Goal: Information Seeking & Learning: Find specific fact

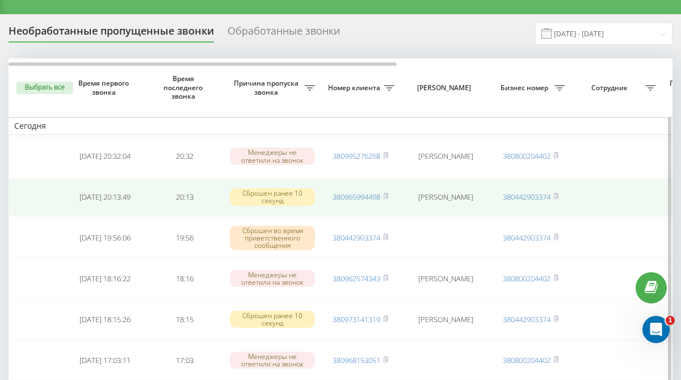
scroll to position [20, 0]
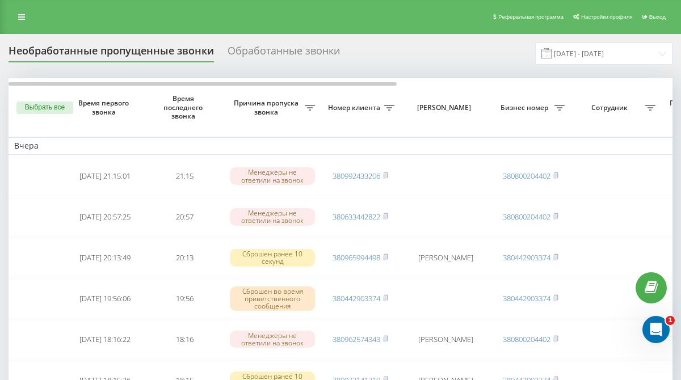
click at [255, 49] on div "Обработанные звонки" at bounding box center [284, 54] width 112 height 18
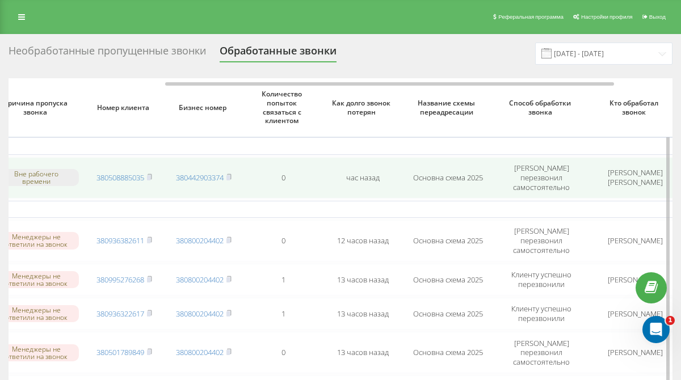
scroll to position [0, 237]
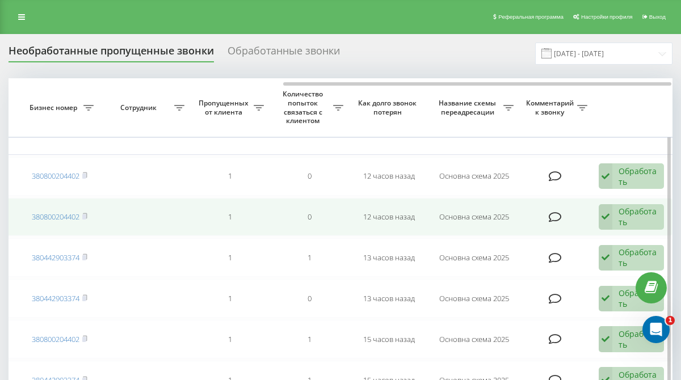
scroll to position [0, 470]
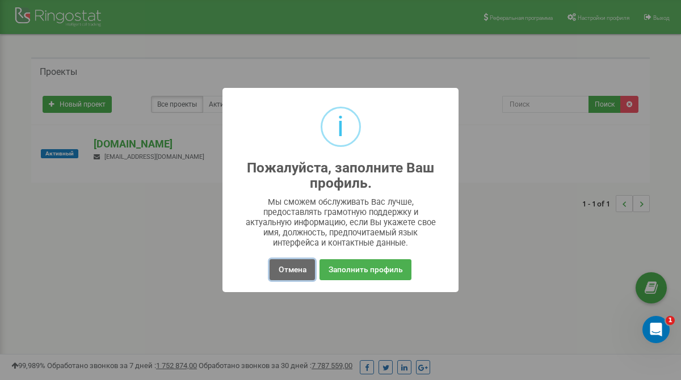
click at [302, 270] on button "Отмена" at bounding box center [292, 269] width 45 height 21
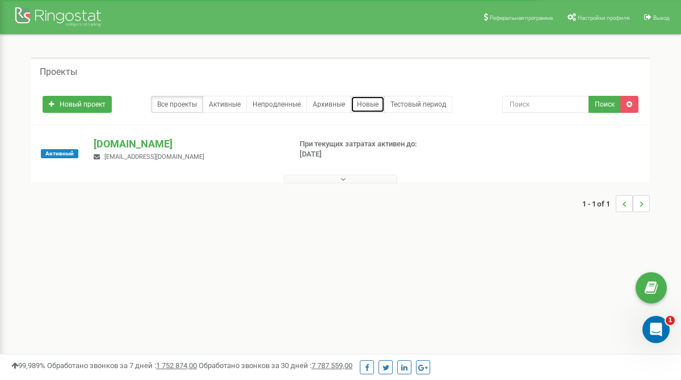
click at [371, 103] on link "Новые" at bounding box center [368, 104] width 34 height 17
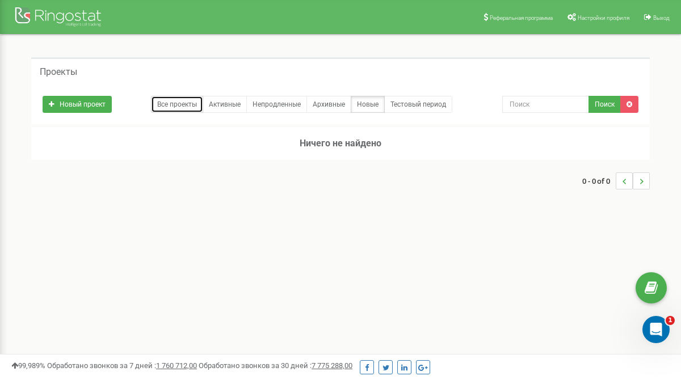
click at [182, 108] on link "Все проекты" at bounding box center [177, 104] width 52 height 17
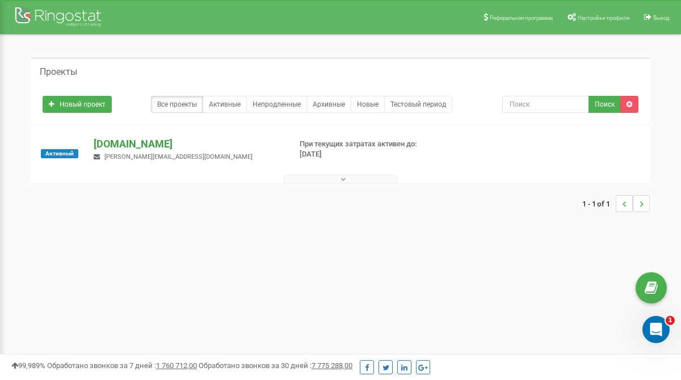
click at [119, 144] on p "[DOMAIN_NAME]" at bounding box center [187, 144] width 187 height 15
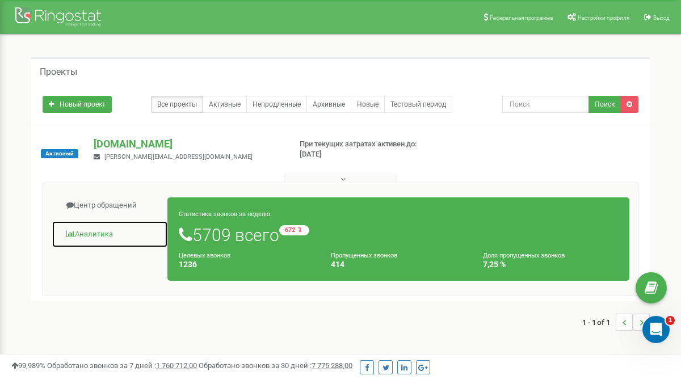
click at [99, 233] on link "Аналитика" at bounding box center [110, 235] width 116 height 28
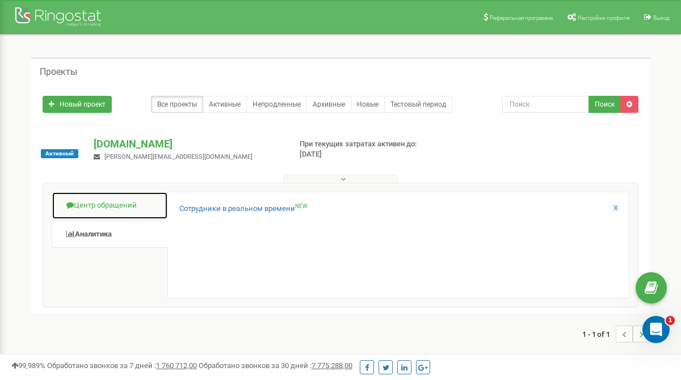
click at [98, 211] on link "Центр обращений" at bounding box center [110, 206] width 116 height 28
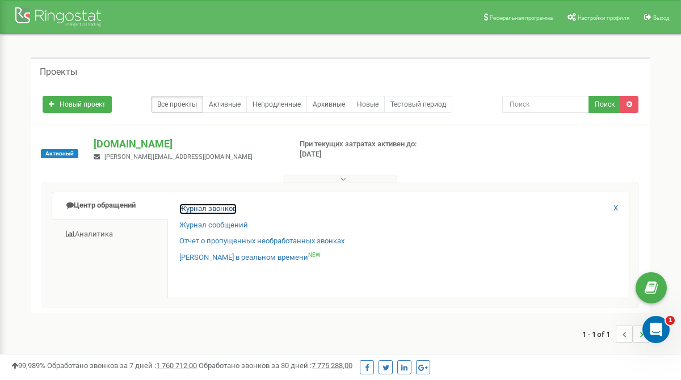
click at [205, 211] on link "Журнал звонков" at bounding box center [207, 209] width 57 height 11
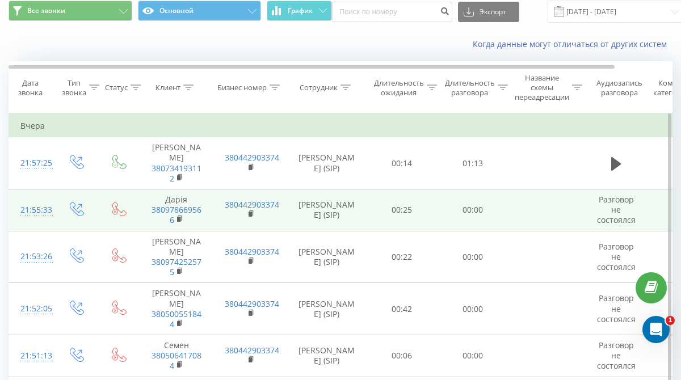
scroll to position [40, 0]
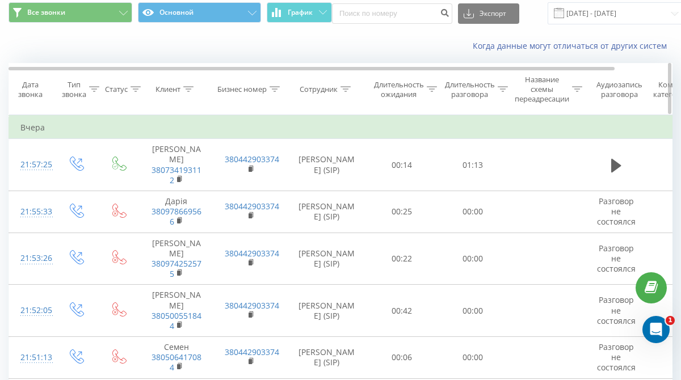
click at [339, 89] on div "Сотрудник" at bounding box center [325, 90] width 51 height 10
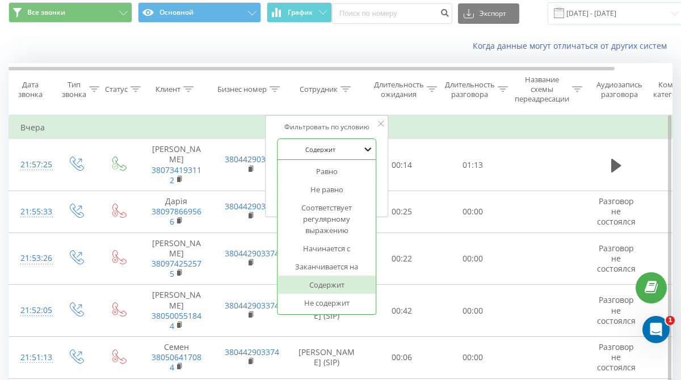
click at [371, 149] on icon at bounding box center [367, 150] width 7 height 4
click at [368, 145] on icon at bounding box center [367, 149] width 11 height 11
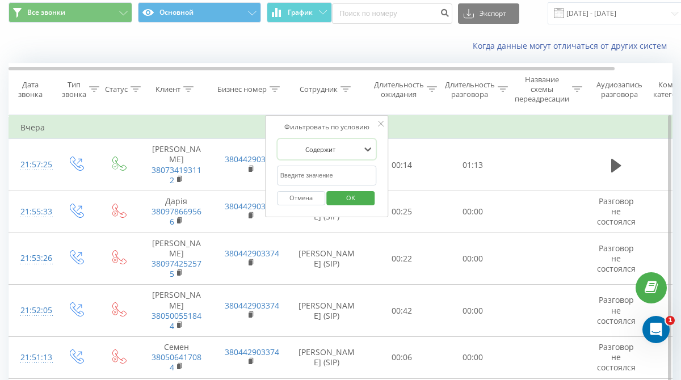
click at [347, 175] on input "text" at bounding box center [327, 176] width 100 height 20
click at [382, 124] on icon at bounding box center [381, 124] width 6 height 6
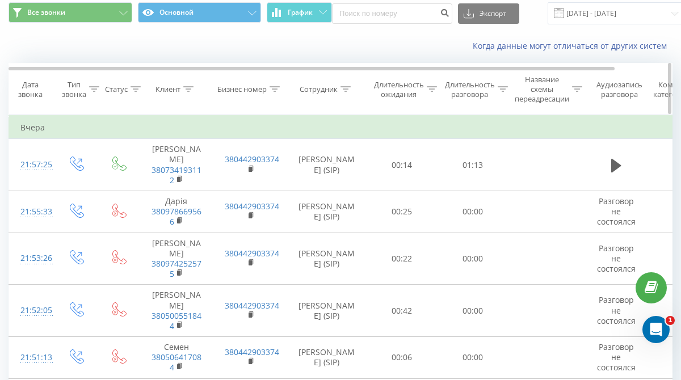
click at [331, 91] on div "Сотрудник" at bounding box center [319, 90] width 38 height 10
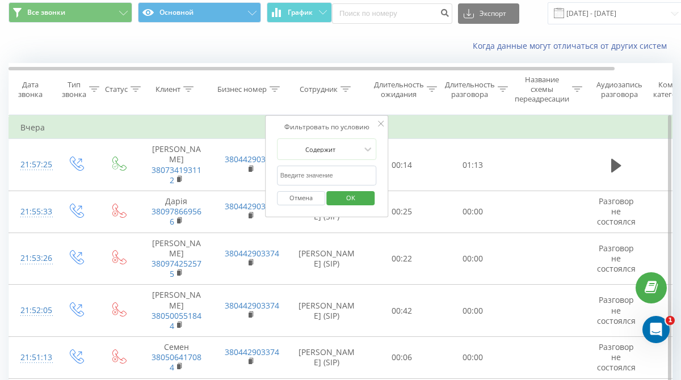
click at [325, 175] on input "text" at bounding box center [327, 176] width 100 height 20
type input "Мищенко"
click at [350, 197] on span "OK" at bounding box center [351, 198] width 32 height 18
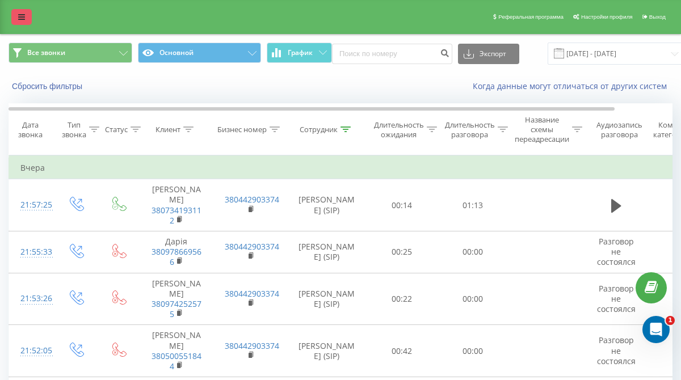
click at [24, 19] on icon at bounding box center [21, 17] width 7 height 8
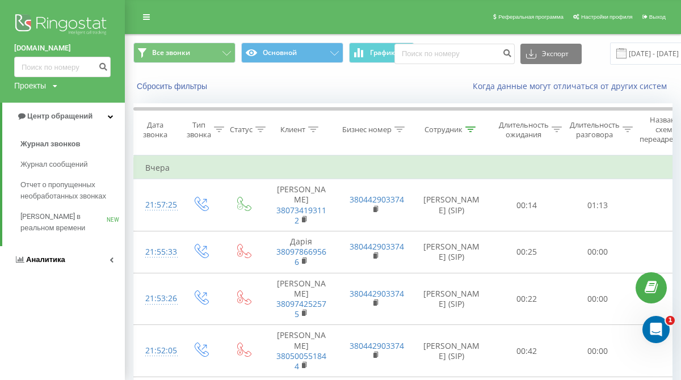
click at [64, 259] on link "Аналитика" at bounding box center [62, 259] width 125 height 27
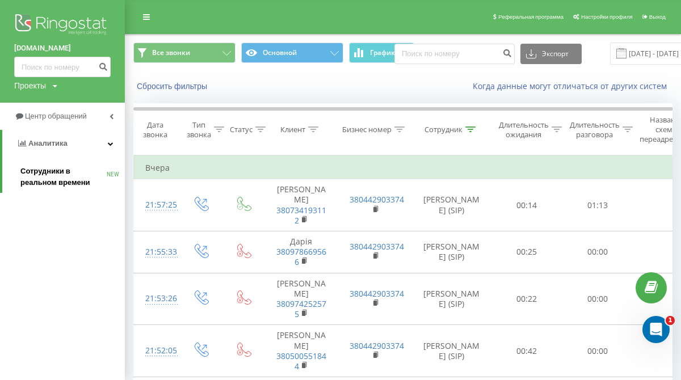
click at [64, 172] on span "Сотрудники в реальном времени" at bounding box center [63, 177] width 86 height 23
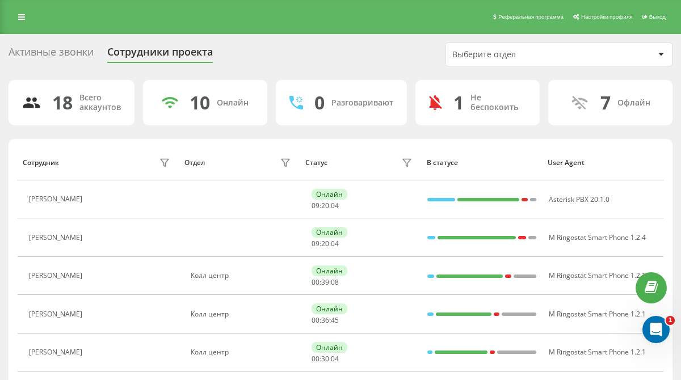
click at [460, 110] on div "1" at bounding box center [458, 103] width 10 height 22
click at [436, 103] on icon at bounding box center [435, 102] width 12 height 15
click at [476, 103] on div "Не беспокоить" at bounding box center [498, 102] width 56 height 19
click at [443, 103] on div "1 Не беспокоить" at bounding box center [477, 102] width 124 height 45
click at [436, 103] on icon at bounding box center [435, 102] width 12 height 15
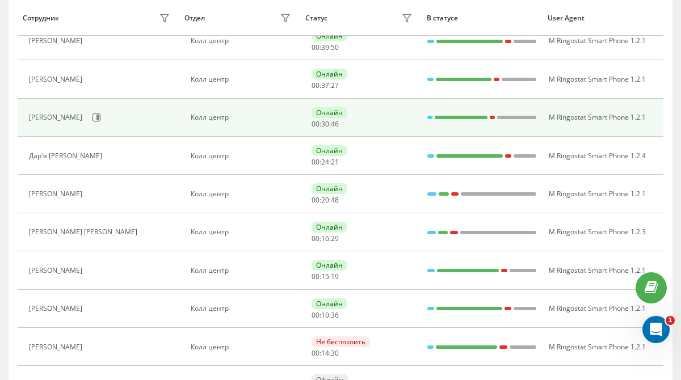
scroll to position [286, 0]
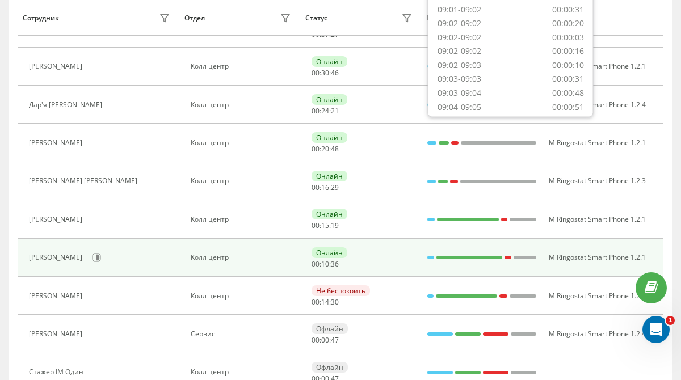
click at [113, 262] on div "[PERSON_NAME]" at bounding box center [101, 257] width 144 height 19
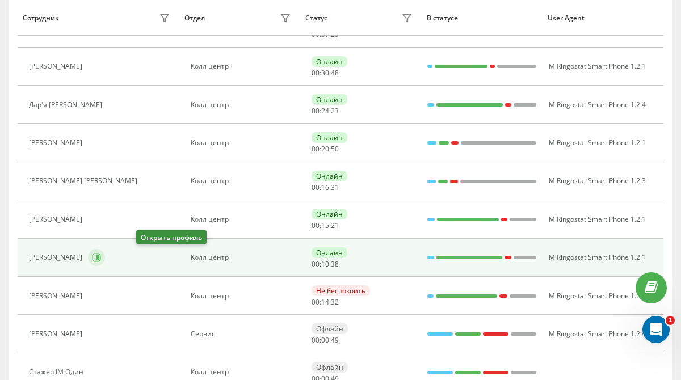
click at [101, 260] on icon at bounding box center [96, 257] width 9 height 9
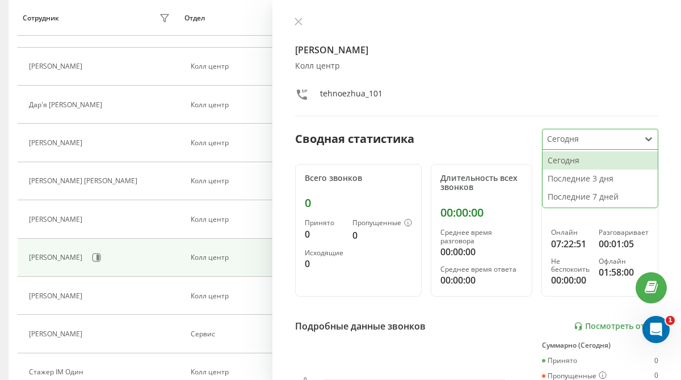
click at [644, 137] on icon at bounding box center [648, 138] width 11 height 11
click at [592, 177] on div "Последние 3 дня" at bounding box center [600, 179] width 115 height 18
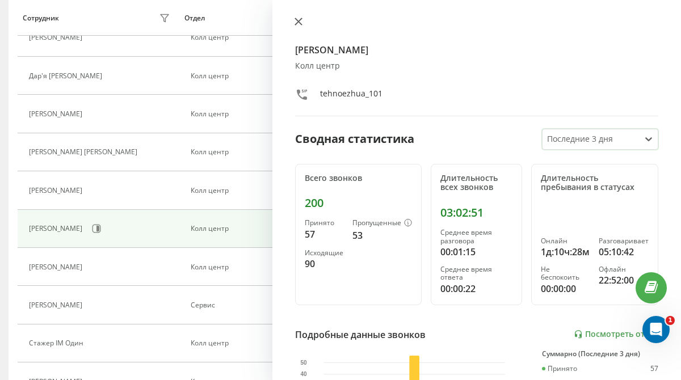
click at [296, 20] on icon at bounding box center [298, 21] width 7 height 7
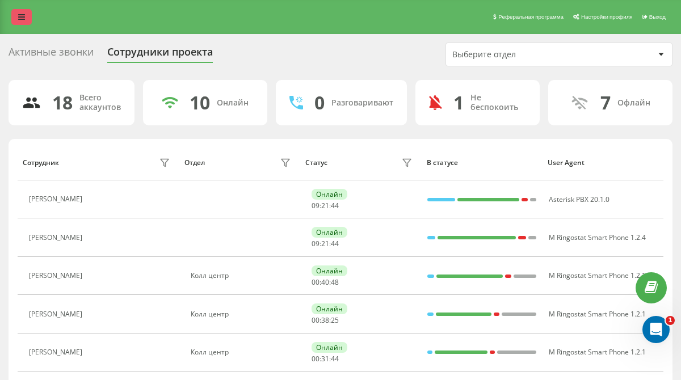
click at [22, 20] on icon at bounding box center [21, 17] width 7 height 8
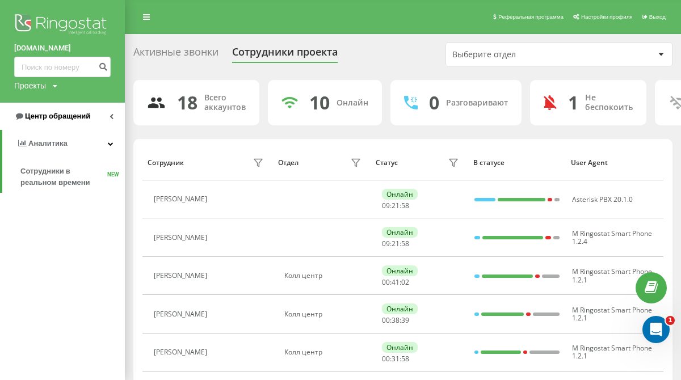
click at [78, 117] on span "Центр обращений" at bounding box center [57, 116] width 65 height 9
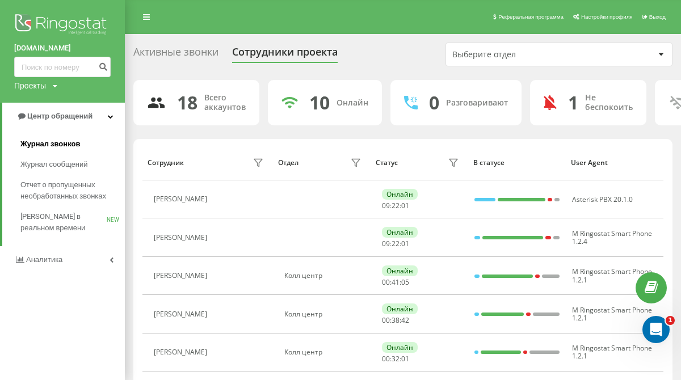
click at [76, 147] on span "Журнал звонков" at bounding box center [50, 143] width 60 height 11
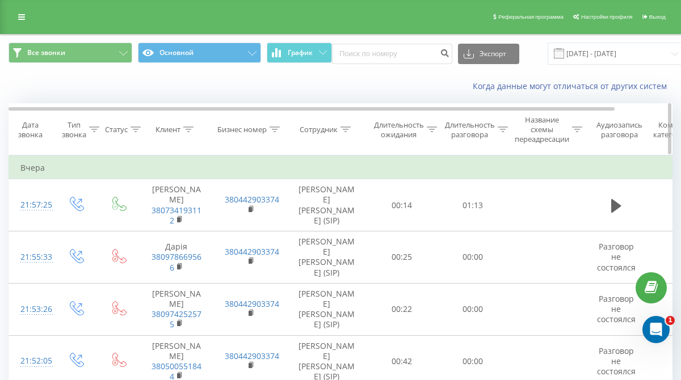
click at [89, 129] on icon at bounding box center [94, 130] width 10 height 6
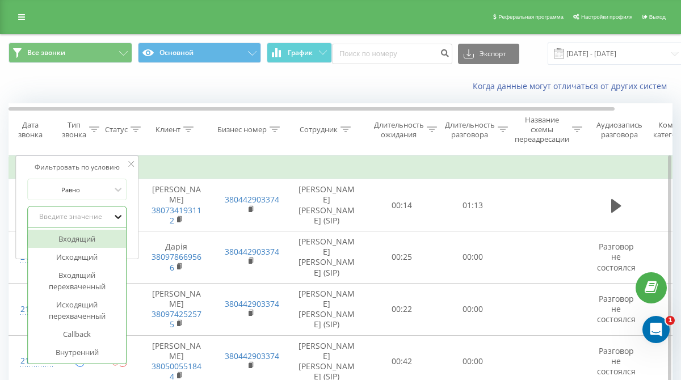
click at [115, 213] on icon at bounding box center [117, 216] width 11 height 11
click at [89, 239] on div "Входящий" at bounding box center [77, 239] width 99 height 18
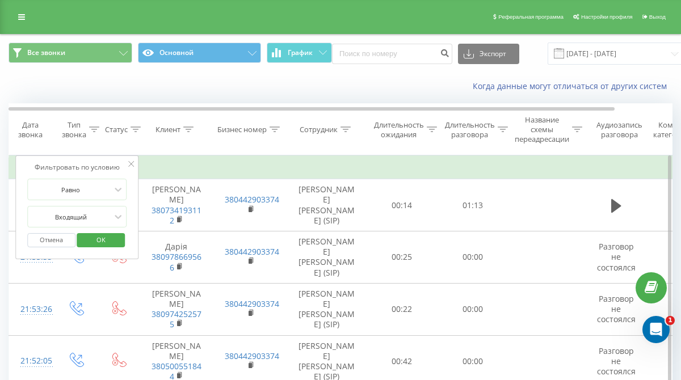
click at [96, 241] on span "OK" at bounding box center [101, 240] width 32 height 18
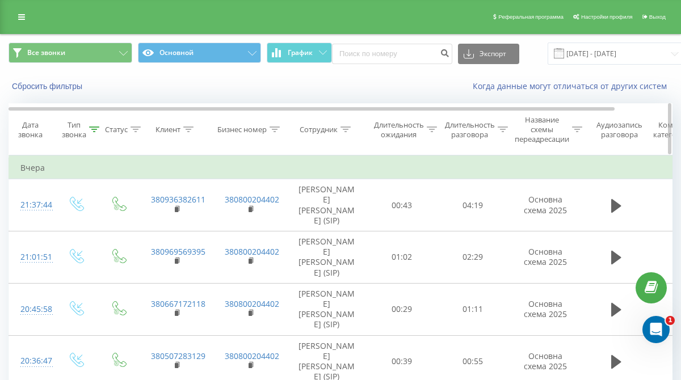
click at [335, 130] on div "Сотрудник" at bounding box center [319, 130] width 38 height 10
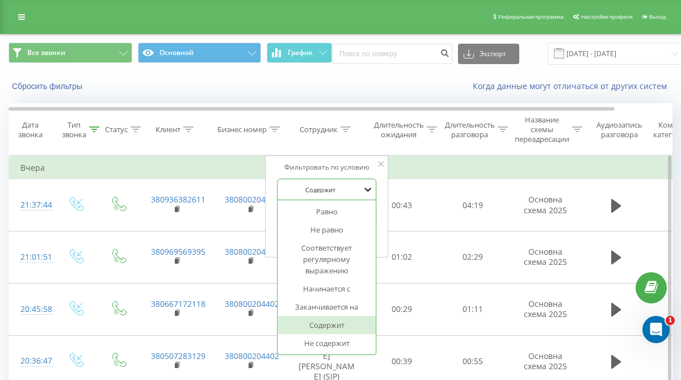
click at [371, 190] on icon at bounding box center [367, 189] width 11 height 11
click at [334, 344] on div "Не содержит" at bounding box center [327, 343] width 99 height 18
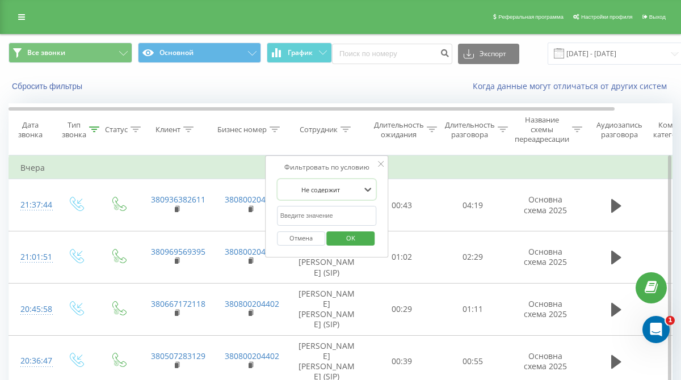
click at [348, 236] on span "OK" at bounding box center [351, 238] width 32 height 18
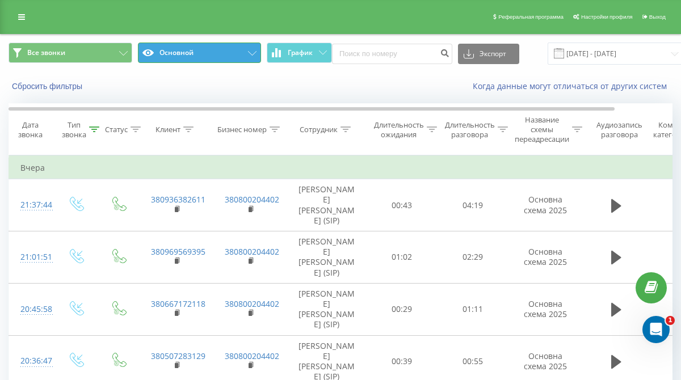
click at [248, 52] on icon at bounding box center [252, 53] width 9 height 5
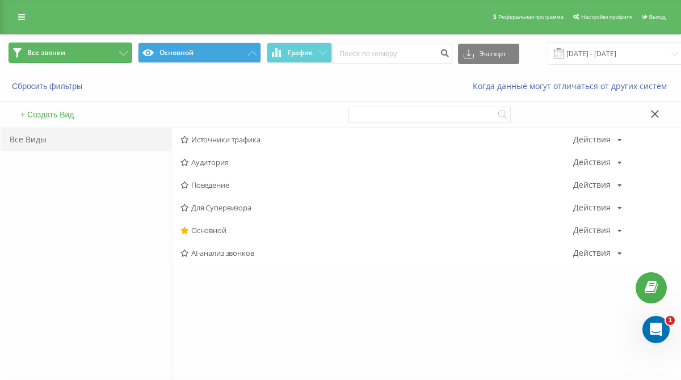
click at [99, 53] on button "Все звонки" at bounding box center [71, 53] width 124 height 20
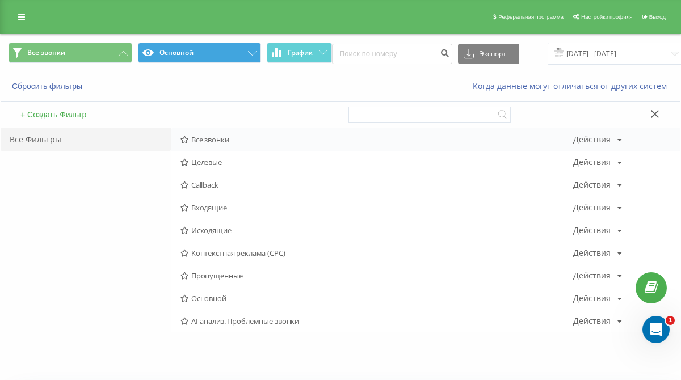
click at [195, 142] on span "Все звонки" at bounding box center [376, 140] width 393 height 8
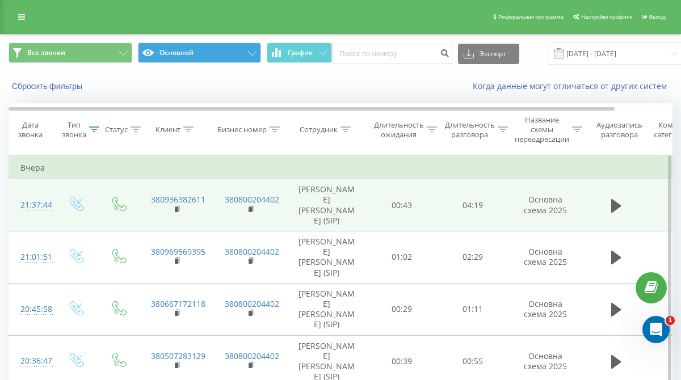
click at [313, 198] on td "Мищенко Катерина Денисівна (SIP)" at bounding box center [326, 205] width 79 height 52
click at [321, 199] on td "Мищенко Катерина Денисівна (SIP)" at bounding box center [326, 205] width 79 height 52
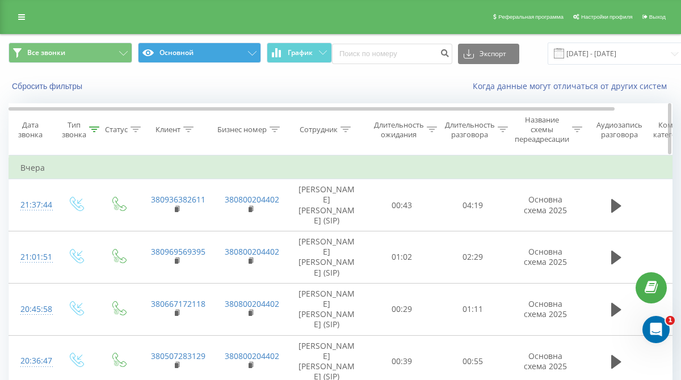
click at [342, 128] on icon at bounding box center [345, 130] width 10 height 6
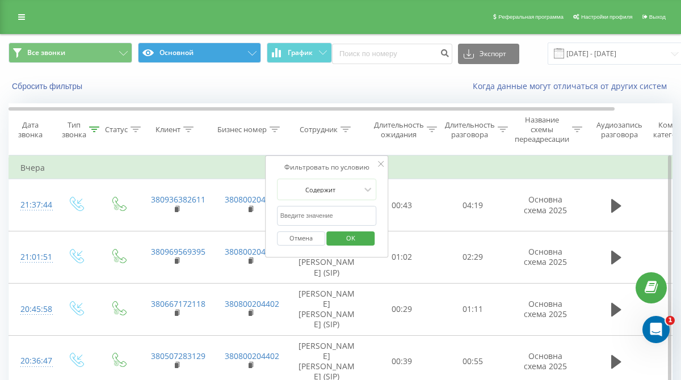
click at [379, 160] on div at bounding box center [381, 164] width 6 height 11
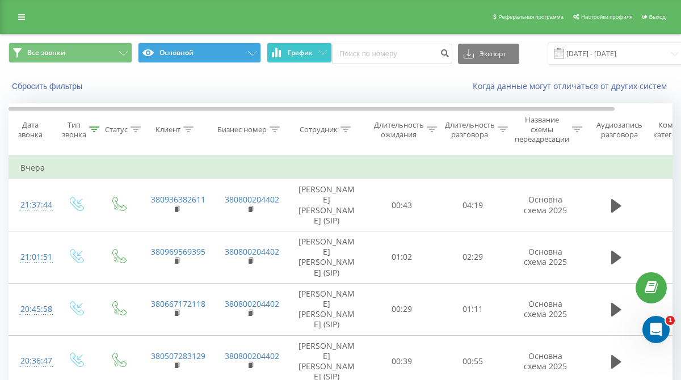
click at [326, 51] on icon at bounding box center [323, 53] width 8 height 4
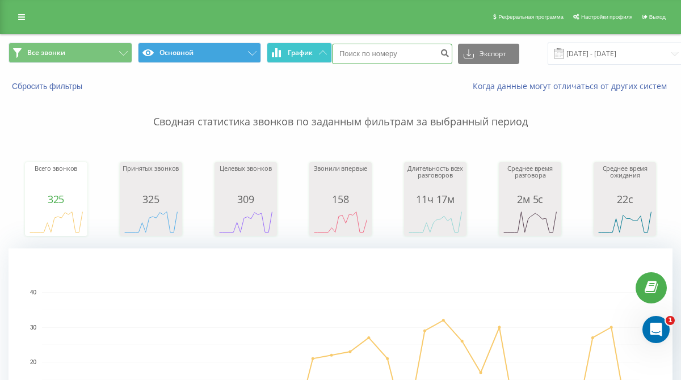
click at [368, 56] on input at bounding box center [392, 54] width 120 height 20
paste input "[PHONE_NUMBER]"
type input "[PHONE_NUMBER]"
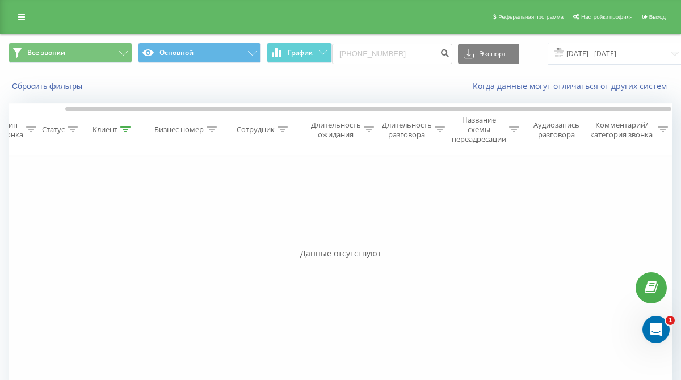
scroll to position [0, 62]
click at [22, 16] on icon at bounding box center [21, 17] width 7 height 8
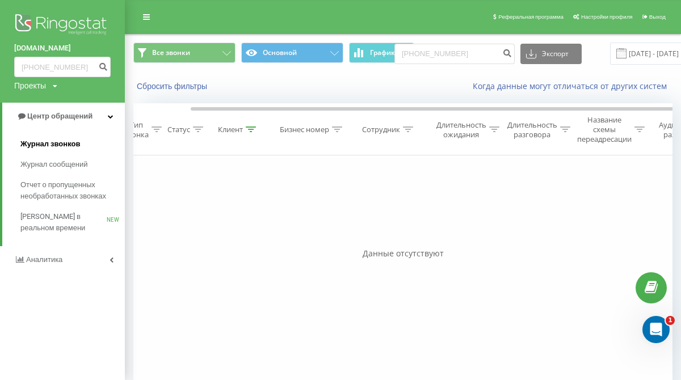
click at [66, 144] on span "Журнал звонков" at bounding box center [50, 143] width 60 height 11
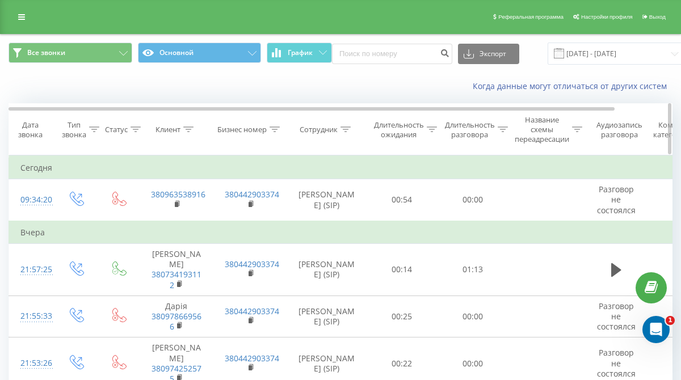
click at [91, 129] on icon at bounding box center [94, 130] width 10 height 6
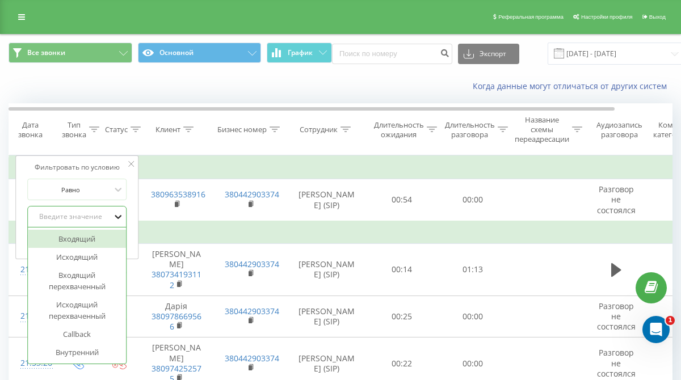
click at [117, 217] on icon at bounding box center [118, 217] width 7 height 4
click at [92, 239] on div "Входящий" at bounding box center [77, 239] width 99 height 18
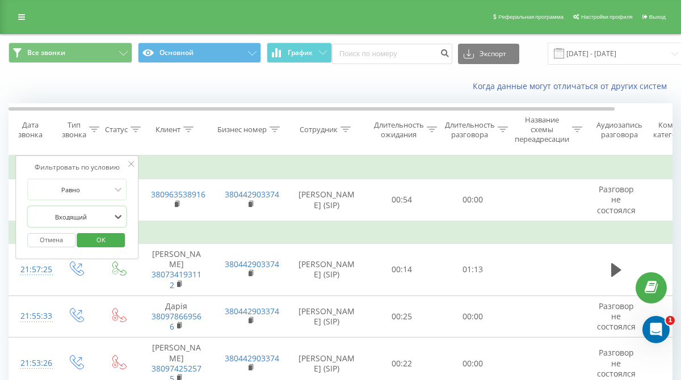
click at [98, 242] on span "OK" at bounding box center [101, 240] width 32 height 18
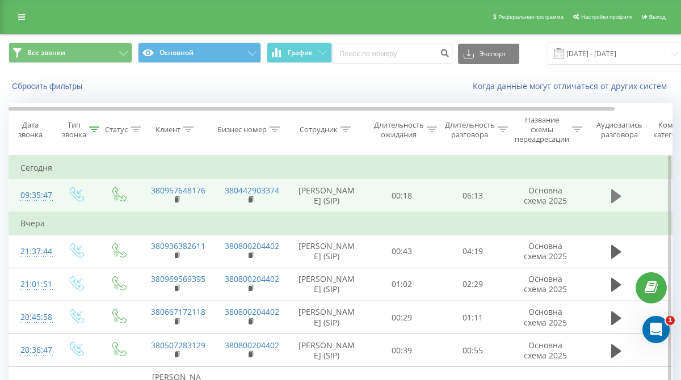
click at [617, 203] on icon at bounding box center [616, 197] width 10 height 14
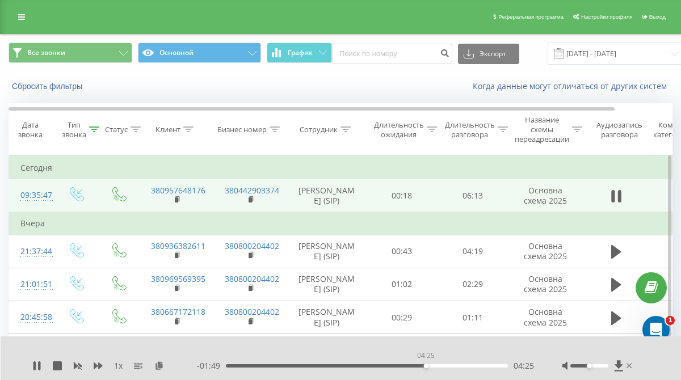
drag, startPoint x: 225, startPoint y: 366, endPoint x: 427, endPoint y: 370, distance: 202.1
click at [427, 370] on div "- 01:49 04:25 04:25" at bounding box center [365, 365] width 337 height 11
drag, startPoint x: 427, startPoint y: 367, endPoint x: 501, endPoint y: 371, distance: 73.9
click at [501, 371] on div "- 00:09 06:05 06:05" at bounding box center [365, 365] width 337 height 11
click at [371, 57] on input at bounding box center [392, 54] width 120 height 20
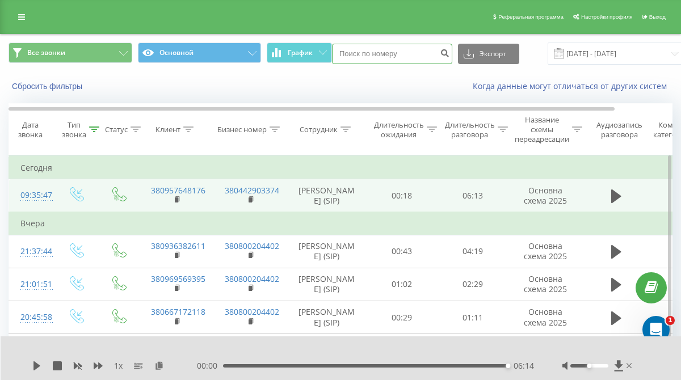
paste input "[PHONE_NUMBER]"
type input "[PHONE_NUMBER]"
